Goal: Information Seeking & Learning: Find specific fact

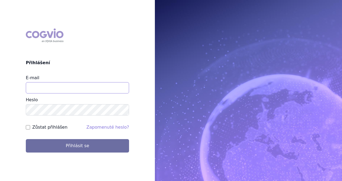
click at [72, 93] on input "E-mail" at bounding box center [77, 87] width 103 height 11
type input "[PERSON_NAME][EMAIL_ADDRESS][DOMAIN_NAME]"
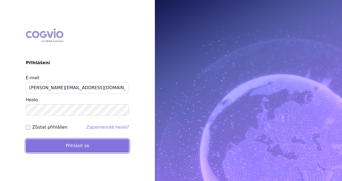
click at [76, 147] on button "Přihlásit se" at bounding box center [77, 145] width 103 height 13
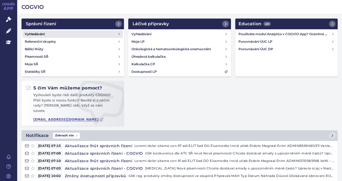
click at [45, 33] on link "Vyhledávání" at bounding box center [73, 34] width 100 height 8
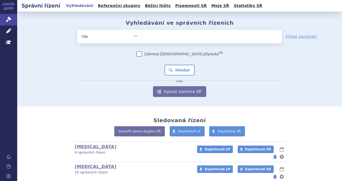
click at [157, 37] on ul at bounding box center [212, 35] width 140 height 11
click at [142, 37] on select at bounding box center [142, 36] width 0 height 13
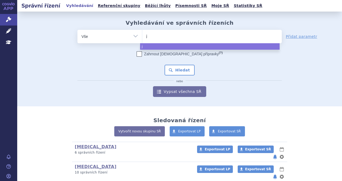
type input "je"
type input "jem"
type input "jemp"
type input "jempe"
type input "jemper"
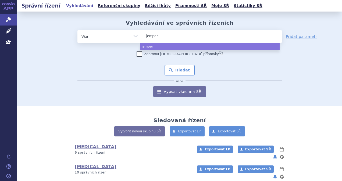
type input "jemperli"
select select "jemperli"
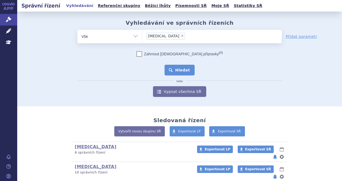
click at [178, 75] on button "Hledat" at bounding box center [180, 70] width 30 height 11
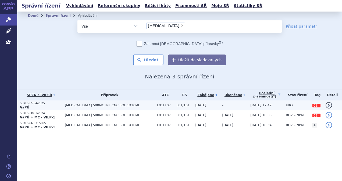
click at [125, 105] on span "JEMPERLI 500MG INF CNC SOL 1X10ML" at bounding box center [110, 106] width 90 height 4
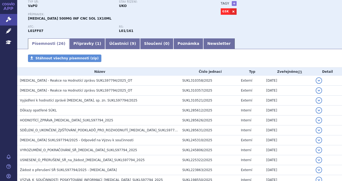
scroll to position [51, 0]
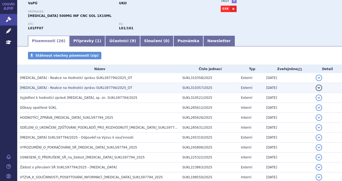
click at [113, 89] on h3 "Jemperli - Reakce na Hodnotící zprávu SUKLS97794/2025_OT" at bounding box center [100, 87] width 160 height 5
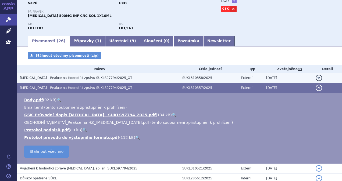
click at [114, 77] on h3 "Jemperli - Reakce na Hodnotící zprávu SUKLS97794/2025_OT" at bounding box center [100, 77] width 160 height 5
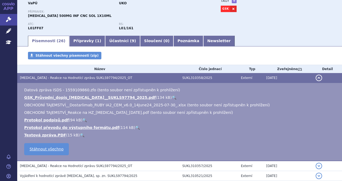
click at [164, 58] on div "Stáhnout všechny písemnosti (zip)" at bounding box center [179, 58] width 325 height 13
click at [95, 79] on span "Jemperli - Reakce na Hodnotící zprávu SUKLS97794/2025_OT" at bounding box center [76, 78] width 112 height 4
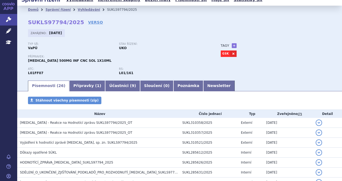
scroll to position [0, 0]
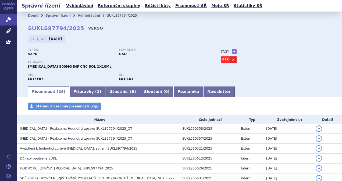
click at [90, 29] on link "VERSO" at bounding box center [95, 28] width 15 height 5
drag, startPoint x: 76, startPoint y: 27, endPoint x: 26, endPoint y: 29, distance: 50.3
click at [26, 29] on div "Domů Správní řízení Vyhledávání SUKLS97794/2025 SUKLS97794/2025 VERSO Zahájeno:…" at bounding box center [179, 53] width 325 height 66
copy h2 "SUKLS97794/2025 VERSO"
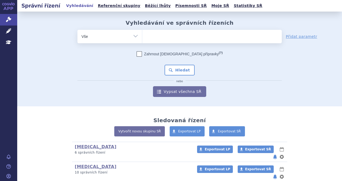
click at [171, 40] on ul at bounding box center [212, 35] width 140 height 11
click at [142, 40] on select at bounding box center [142, 36] width 0 height 13
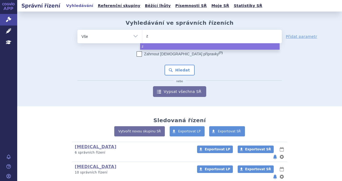
type input "ze"
type input "zej"
type input "zeju"
type input "zejul"
type input "[MEDICAL_DATA]"
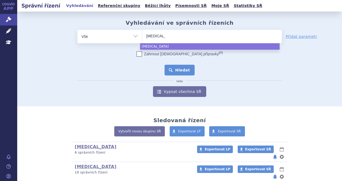
select select "[MEDICAL_DATA]"
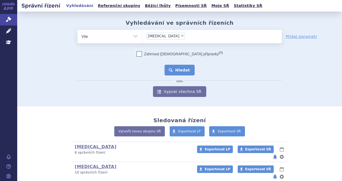
click at [168, 71] on button "Hledat" at bounding box center [180, 70] width 30 height 11
